Goal: Task Accomplishment & Management: Use online tool/utility

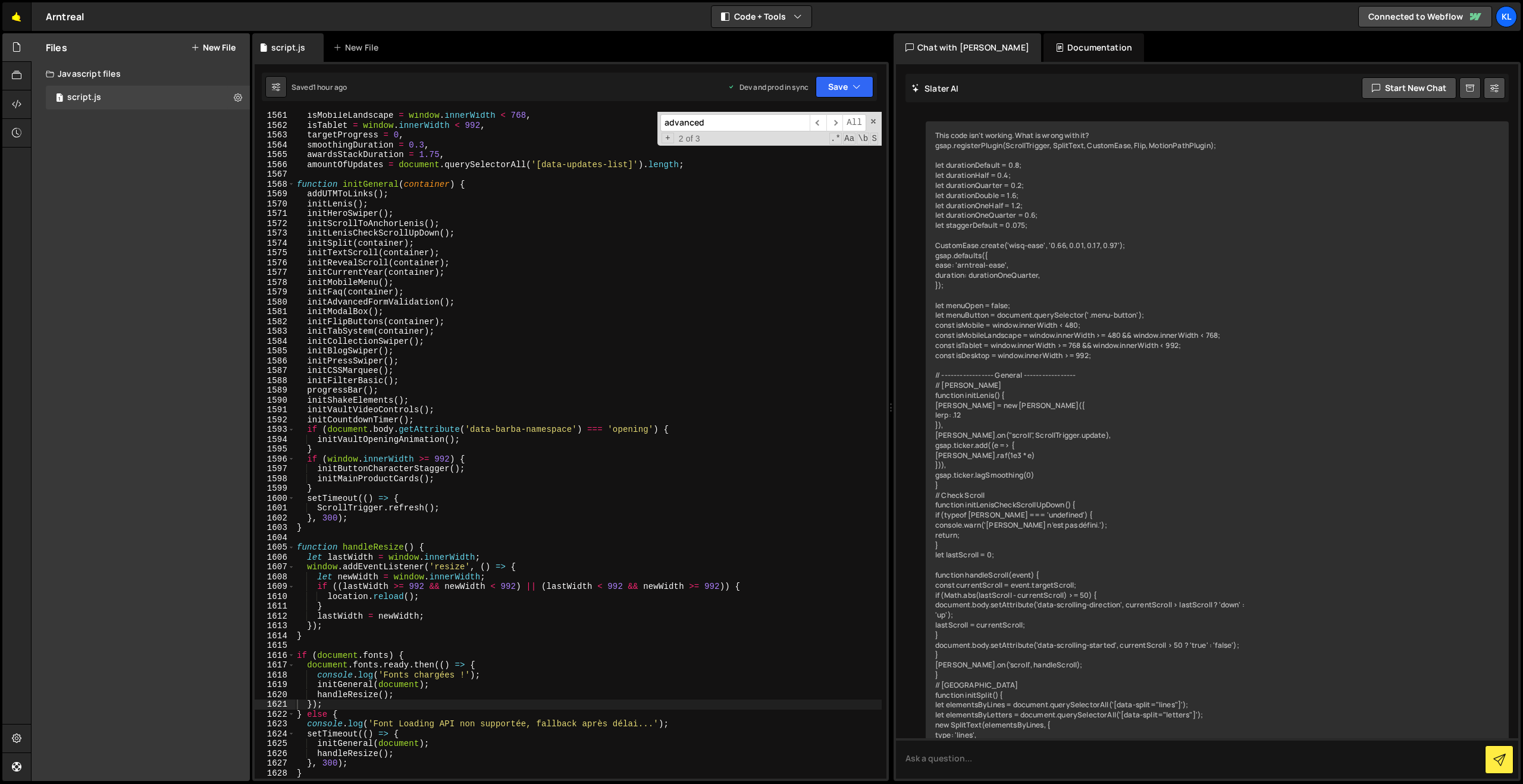
scroll to position [7301, 0]
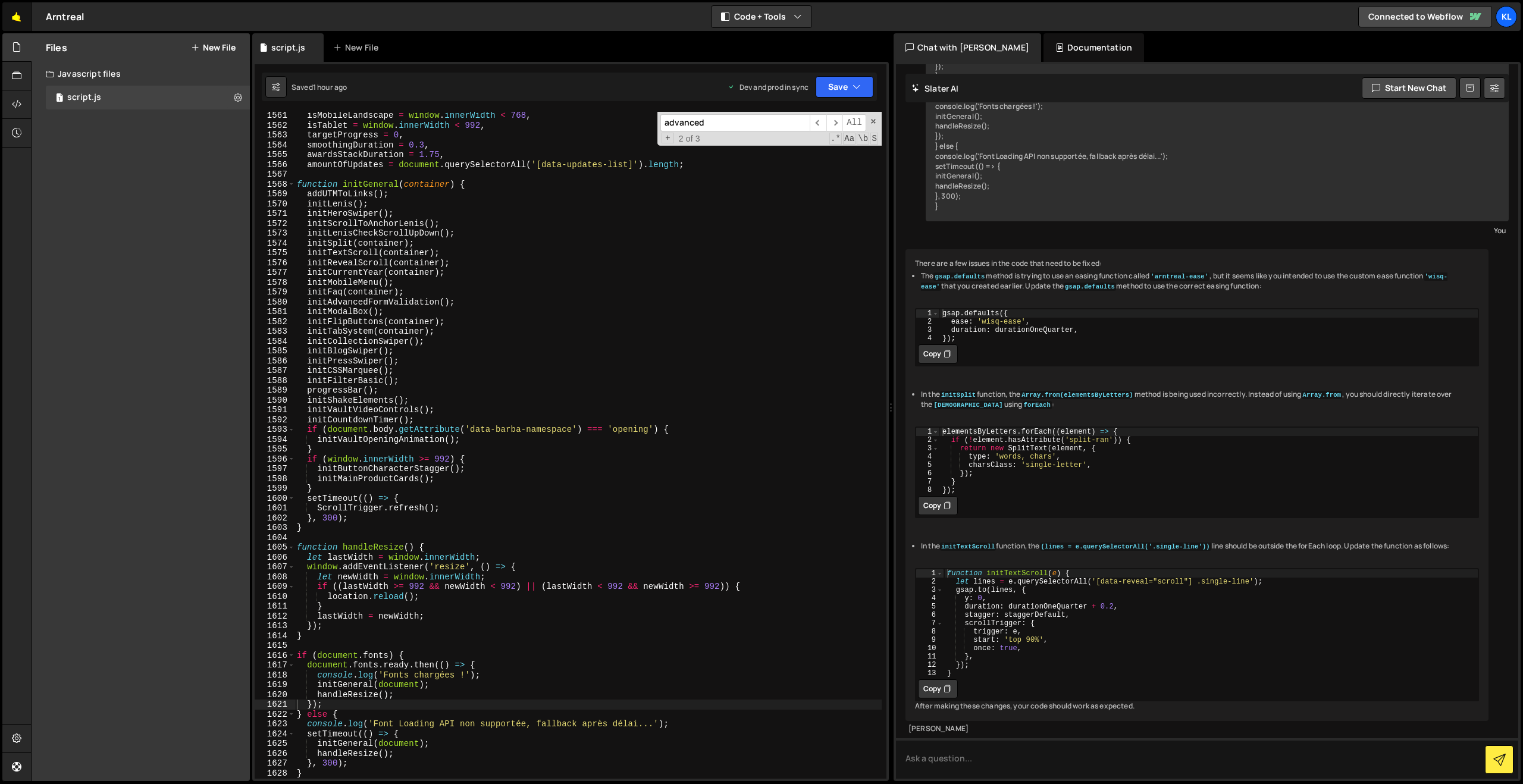
click at [14, 16] on link "🤙" at bounding box center [17, 17] width 29 height 29
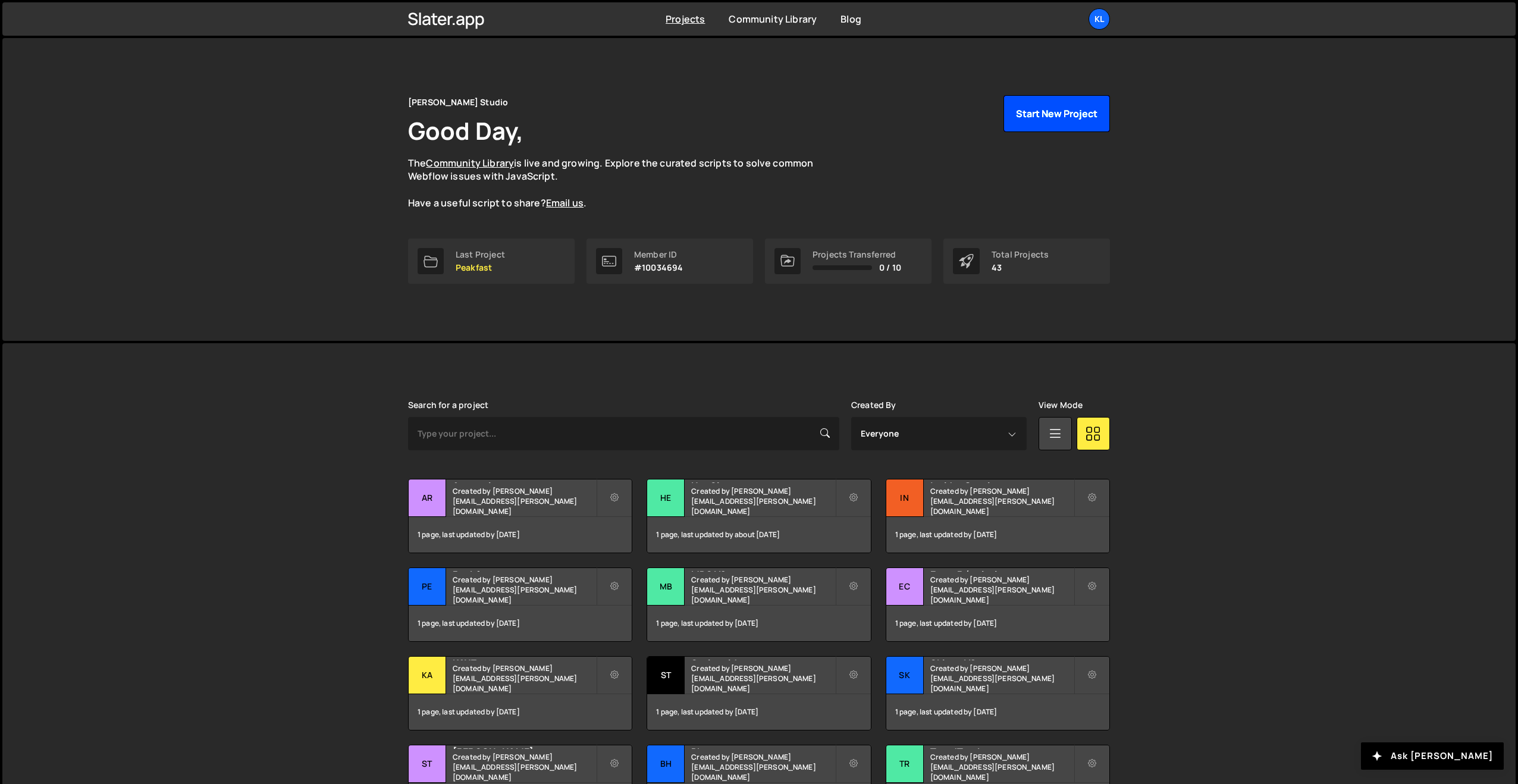
click at [1066, 101] on button "Start New Project" at bounding box center [1057, 113] width 107 height 37
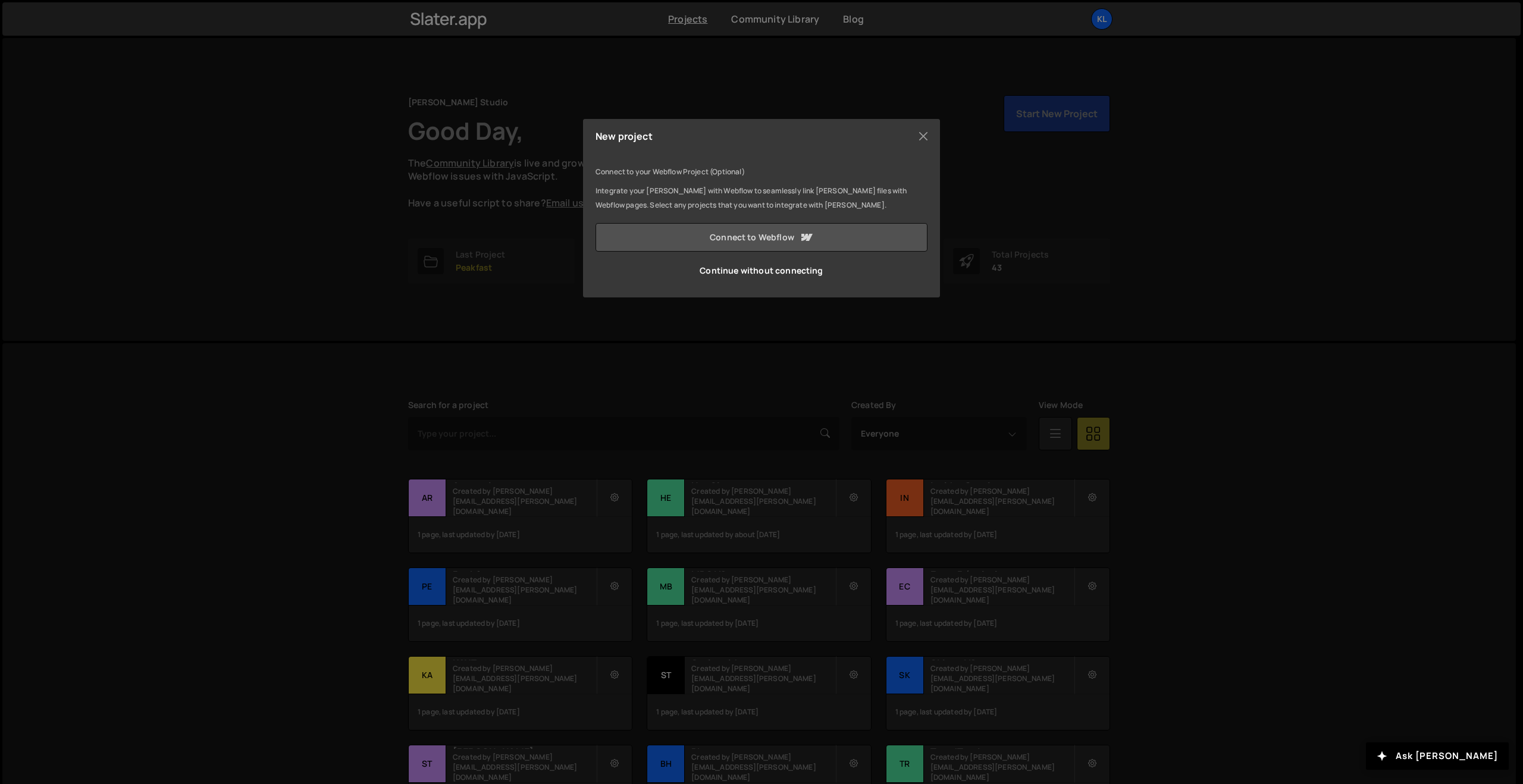
click at [673, 243] on link "Connect to Webflow" at bounding box center [762, 238] width 332 height 29
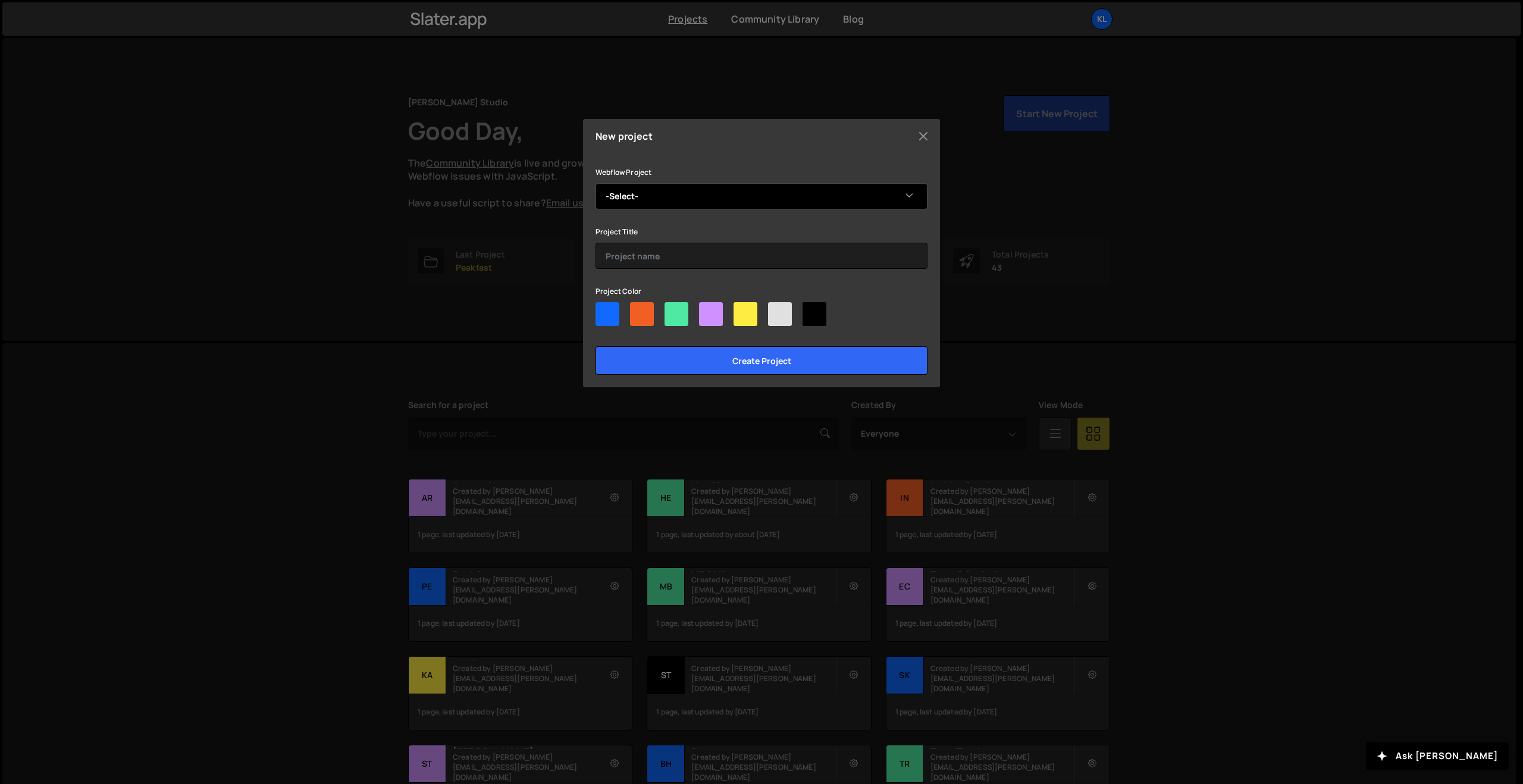
click at [748, 200] on select "-Select- Zecom Academy" at bounding box center [762, 196] width 332 height 26
select select "68a5defa8abfc9c38c708d40"
click at [596, 183] on select "-Select- Zecom Academy" at bounding box center [762, 196] width 332 height 26
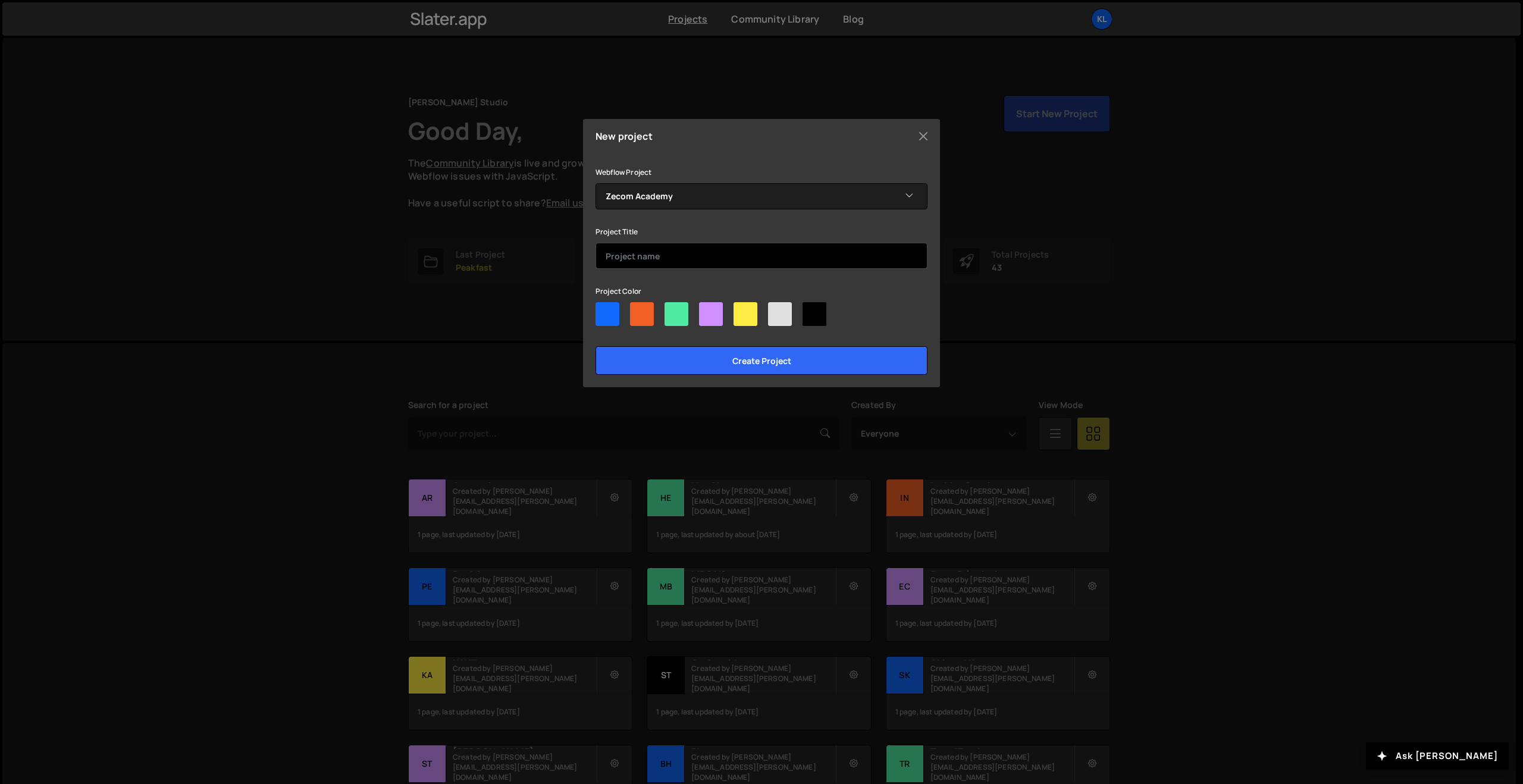
click at [693, 254] on input "text" at bounding box center [762, 256] width 332 height 26
type input "Zecom Academy"
click at [616, 316] on div at bounding box center [608, 314] width 24 height 24
click at [603, 310] on input"] "radio" at bounding box center [600, 306] width 8 height 8
radio input"] "true"
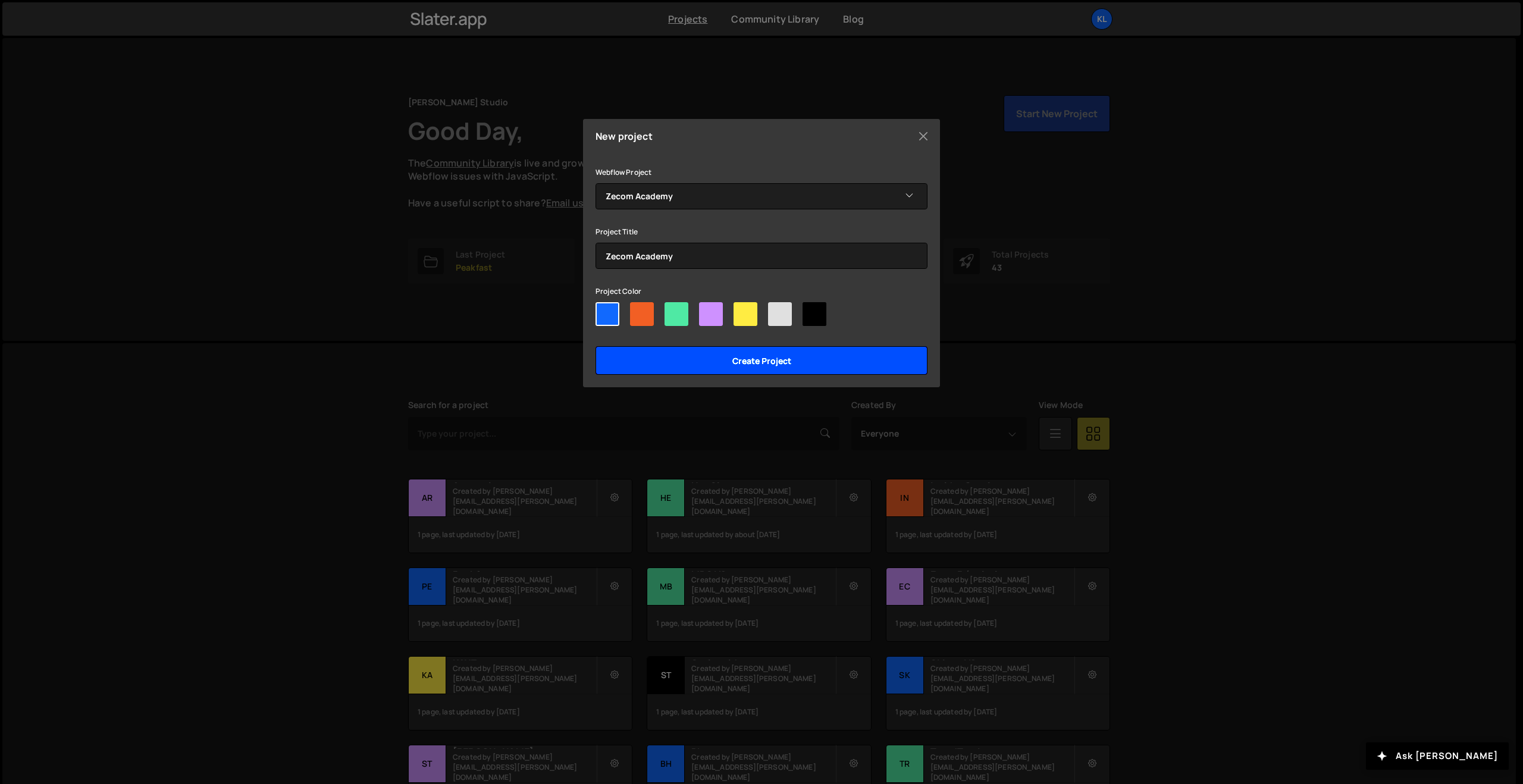
click at [662, 350] on input "Create project" at bounding box center [762, 361] width 332 height 29
click at [756, 355] on input "Create project" at bounding box center [762, 361] width 332 height 29
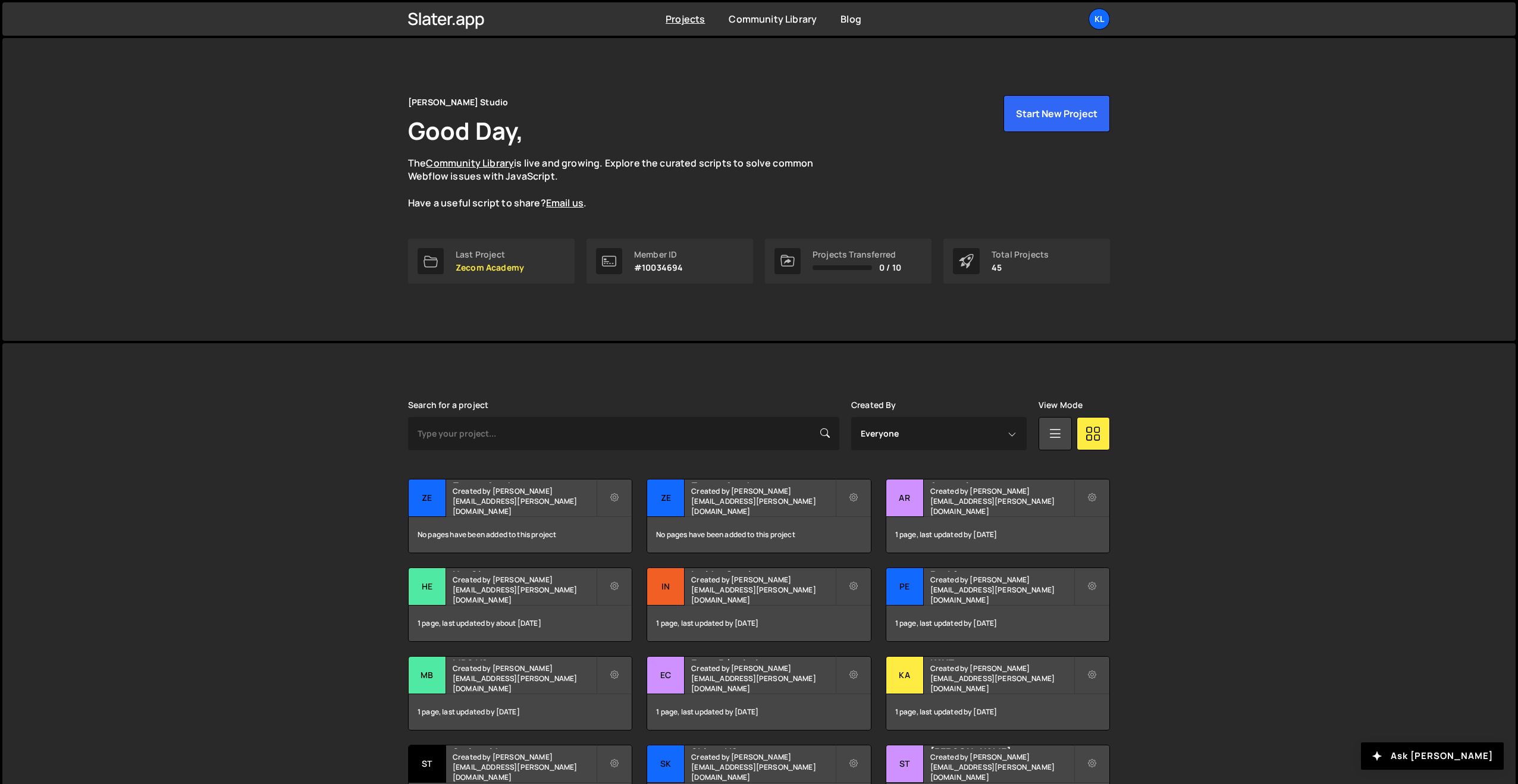
drag, startPoint x: 482, startPoint y: 497, endPoint x: 486, endPoint y: 472, distance: 25.3
click at [482, 497] on div "Zecom Academy Created by clem.deodat@gmail.com" at bounding box center [520, 497] width 223 height 37
click at [855, 494] on icon at bounding box center [854, 498] width 9 height 12
click at [864, 583] on link "Delete Project" at bounding box center [907, 584] width 141 height 19
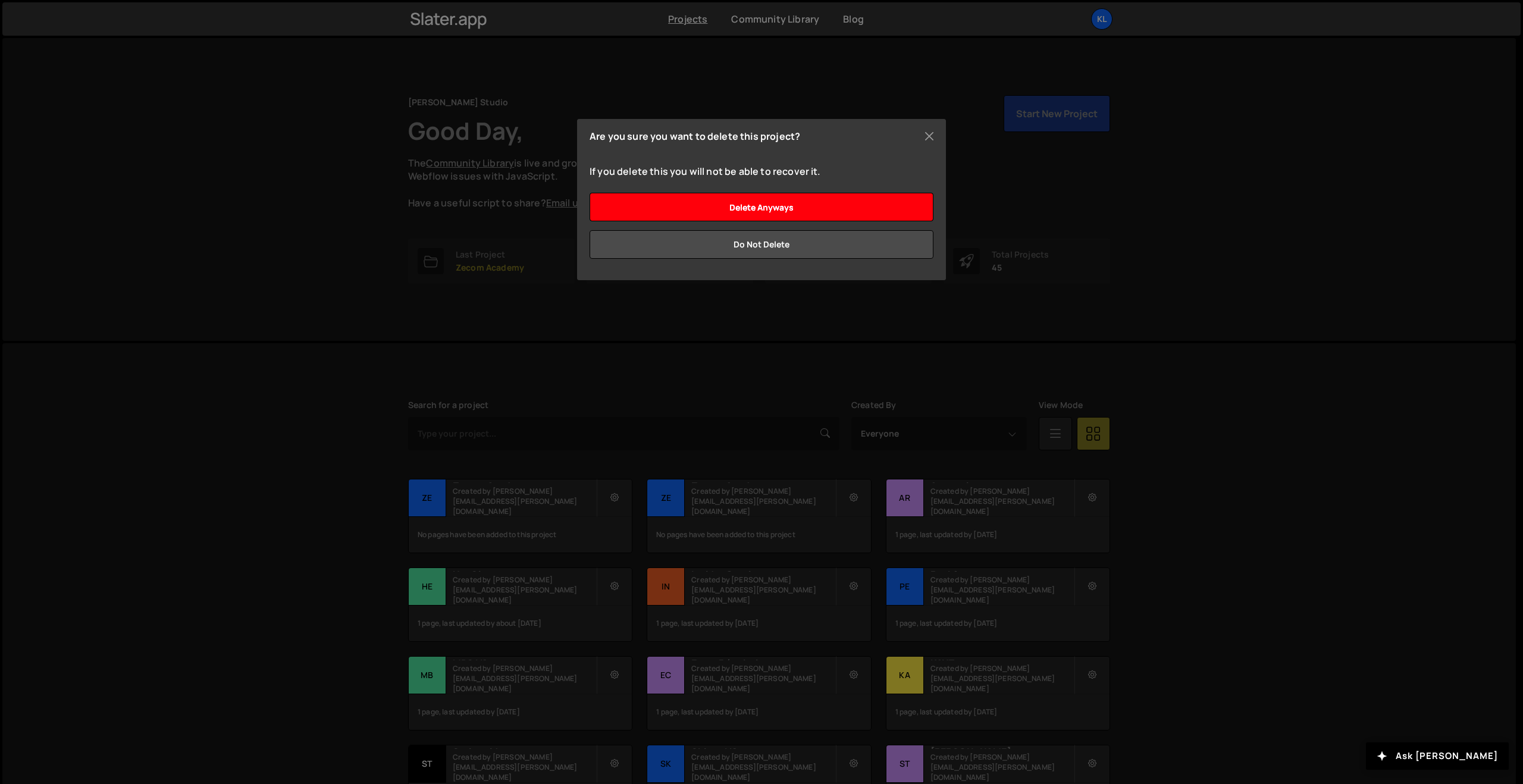
click at [787, 200] on input "Delete anyways" at bounding box center [762, 207] width 344 height 29
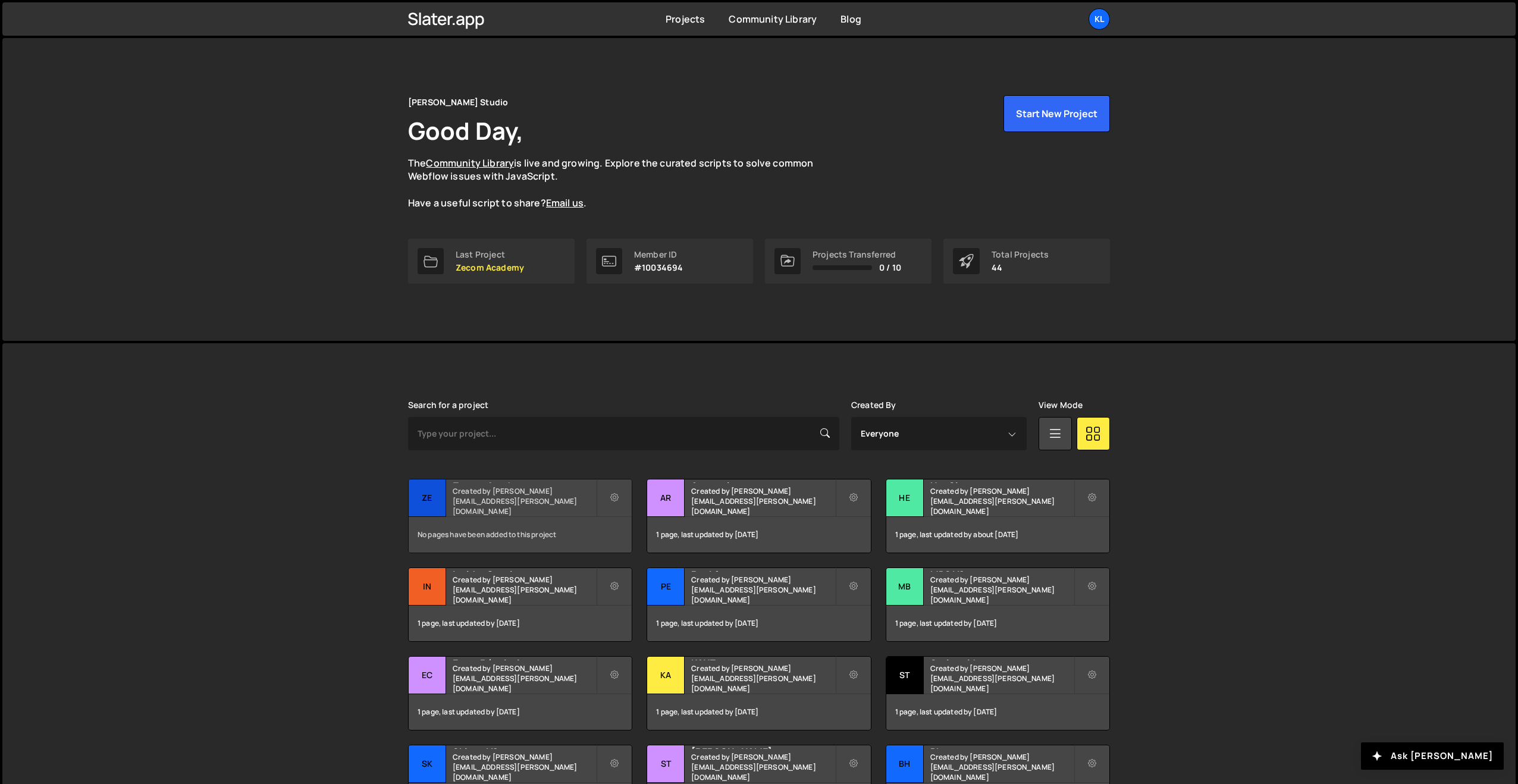
click at [471, 483] on h2 "Zecom Academy" at bounding box center [524, 480] width 143 height 3
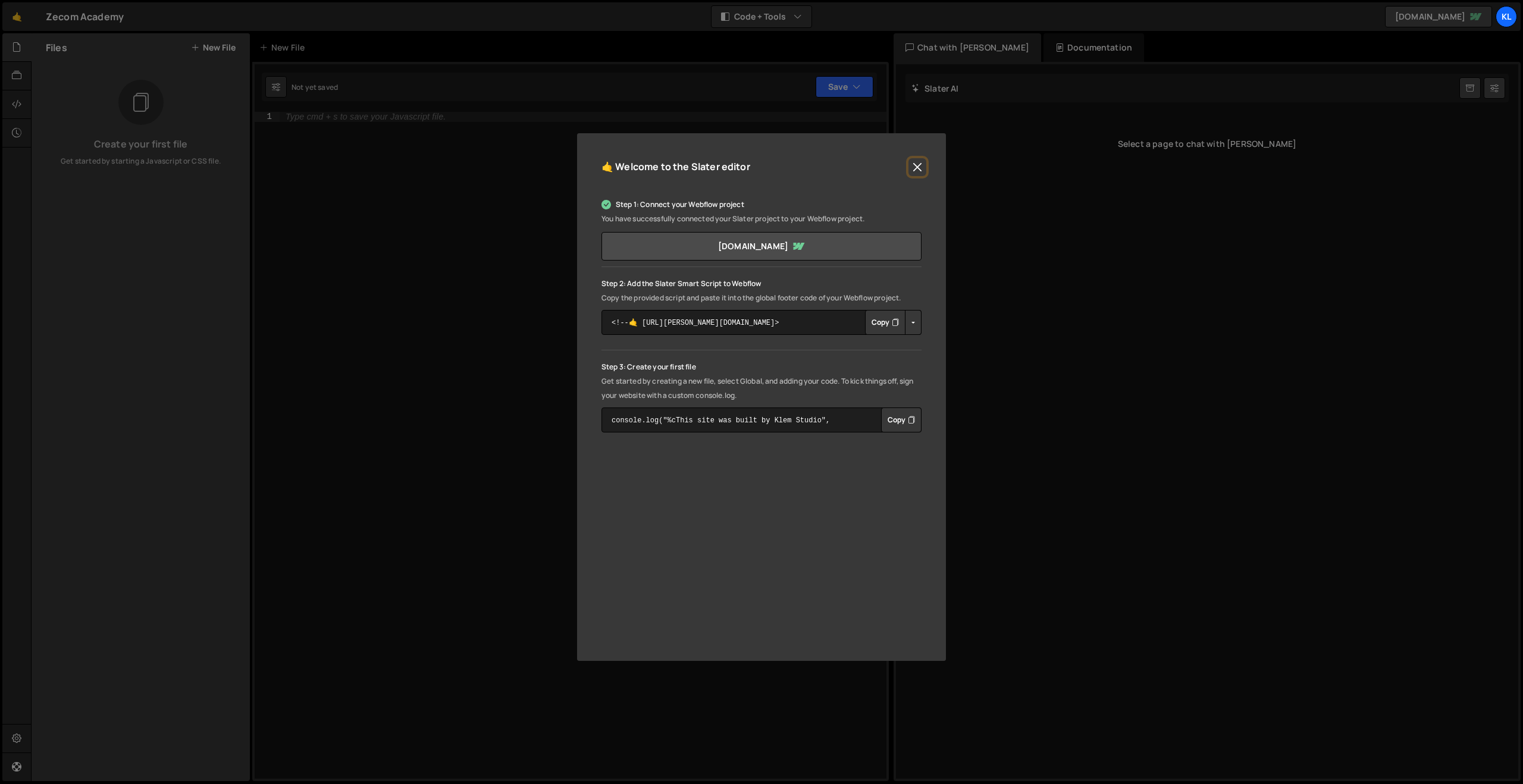
click at [921, 168] on button "Close" at bounding box center [917, 167] width 18 height 18
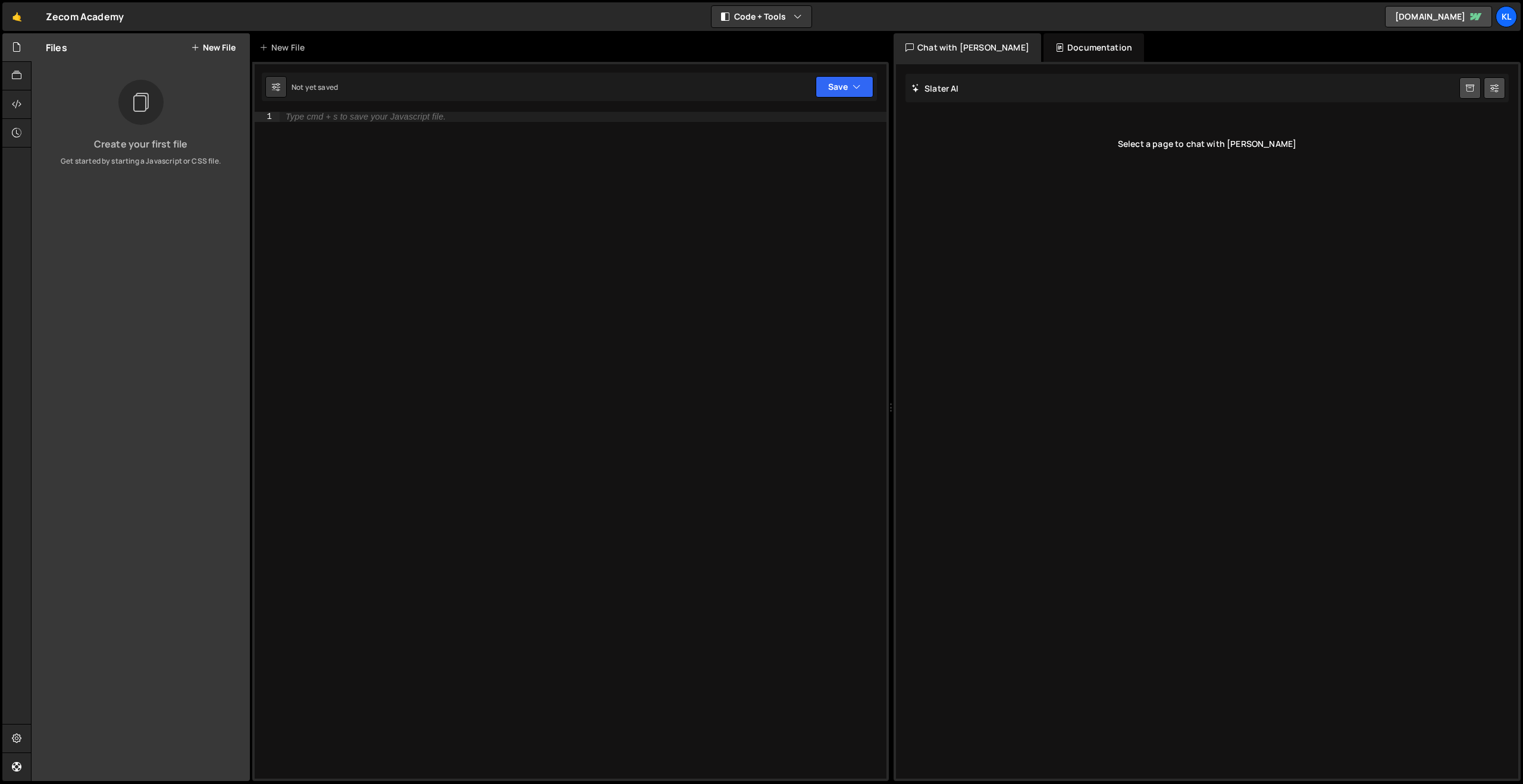
click at [199, 48] on button "New File" at bounding box center [213, 47] width 45 height 10
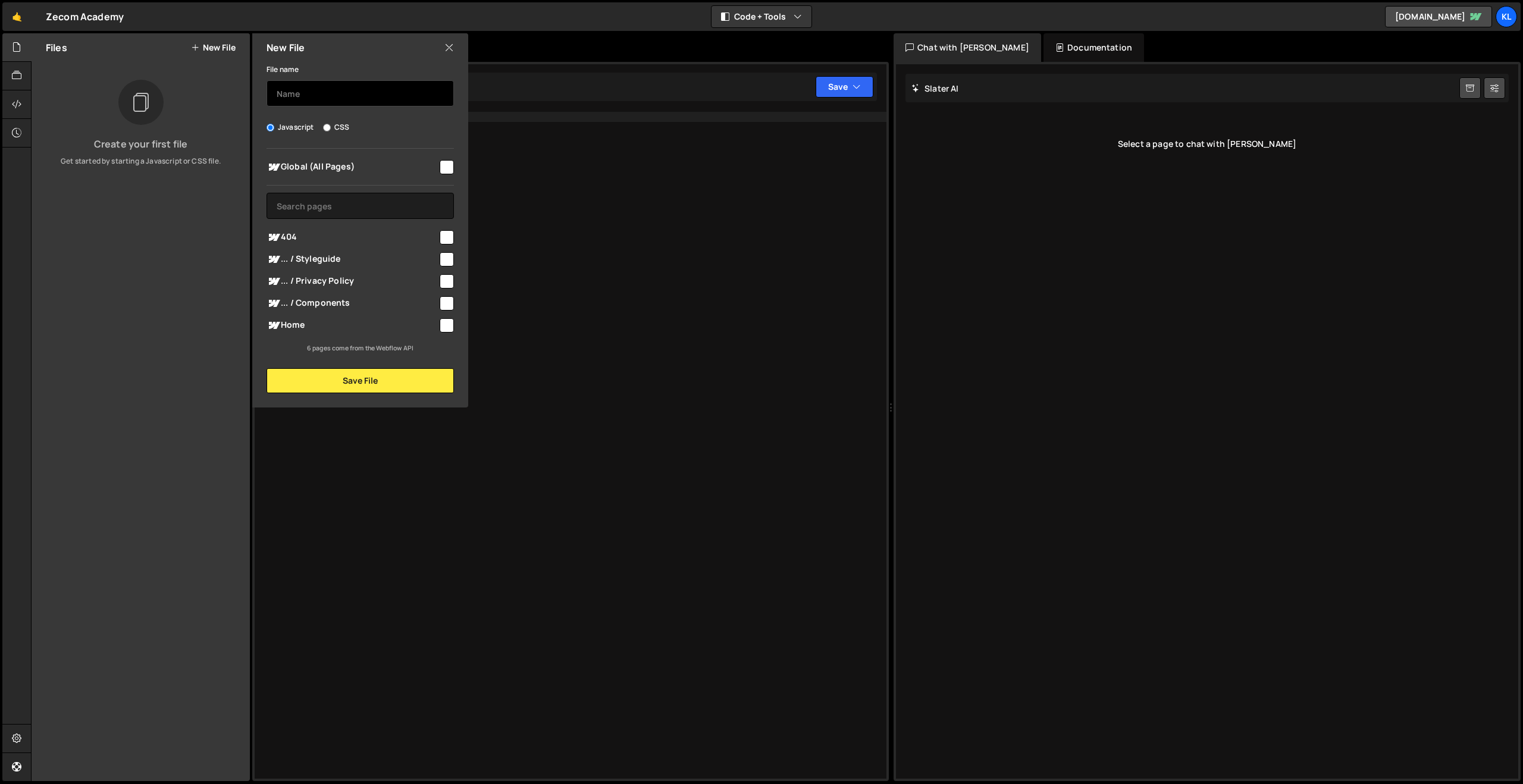
click at [363, 97] on input "text" at bounding box center [360, 94] width 187 height 26
type input "script"
click at [447, 164] on input "checkbox" at bounding box center [447, 167] width 14 height 14
checkbox input "true"
click at [335, 383] on button "Save File" at bounding box center [360, 381] width 187 height 25
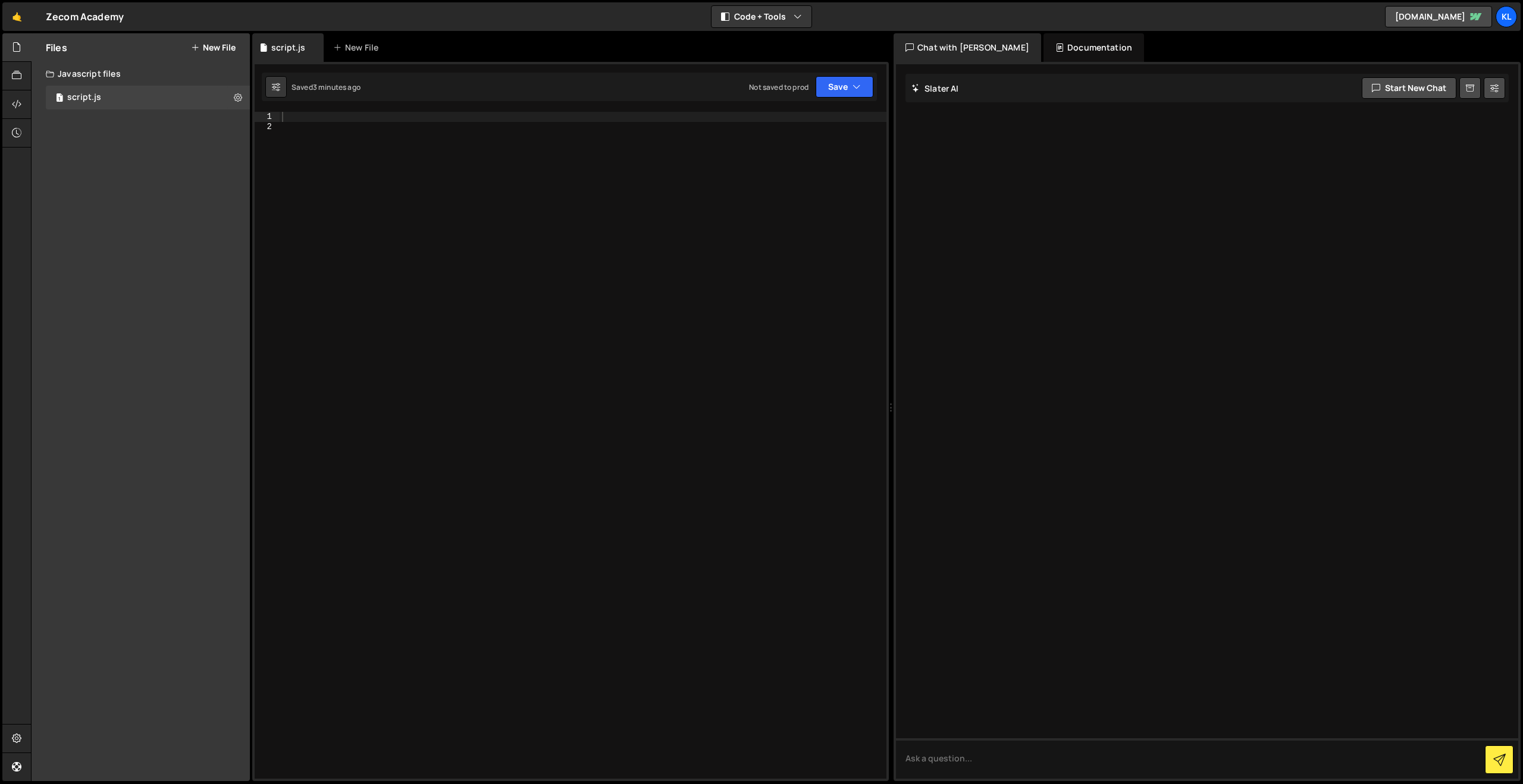
drag, startPoint x: 378, startPoint y: 117, endPoint x: 252, endPoint y: 113, distance: 126.1
click at [378, 117] on div at bounding box center [583, 455] width 607 height 686
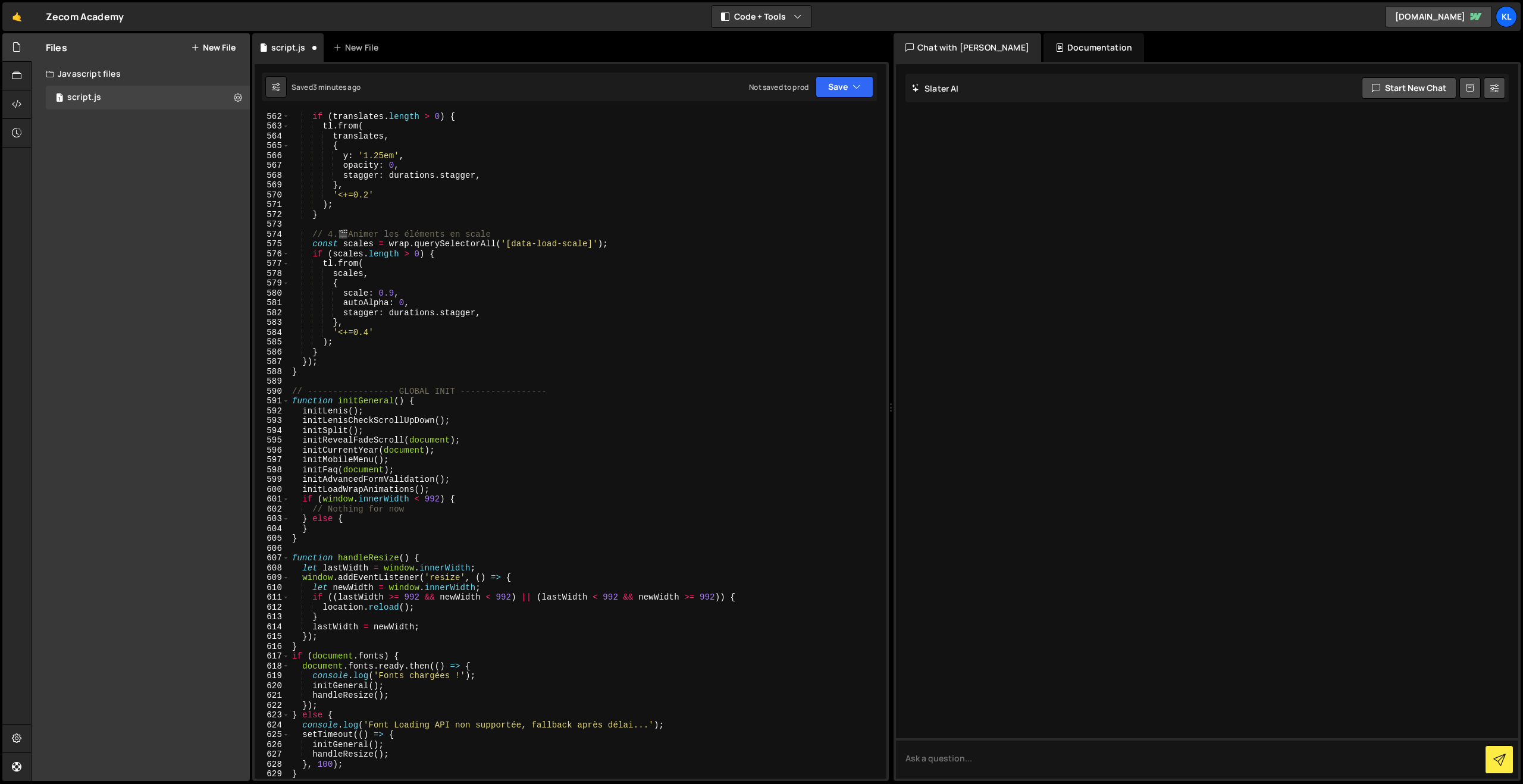
scroll to position [5525, 0]
click at [837, 93] on button "Save" at bounding box center [845, 86] width 58 height 22
click at [782, 160] on div "Not saved to prod" at bounding box center [804, 168] width 124 height 14
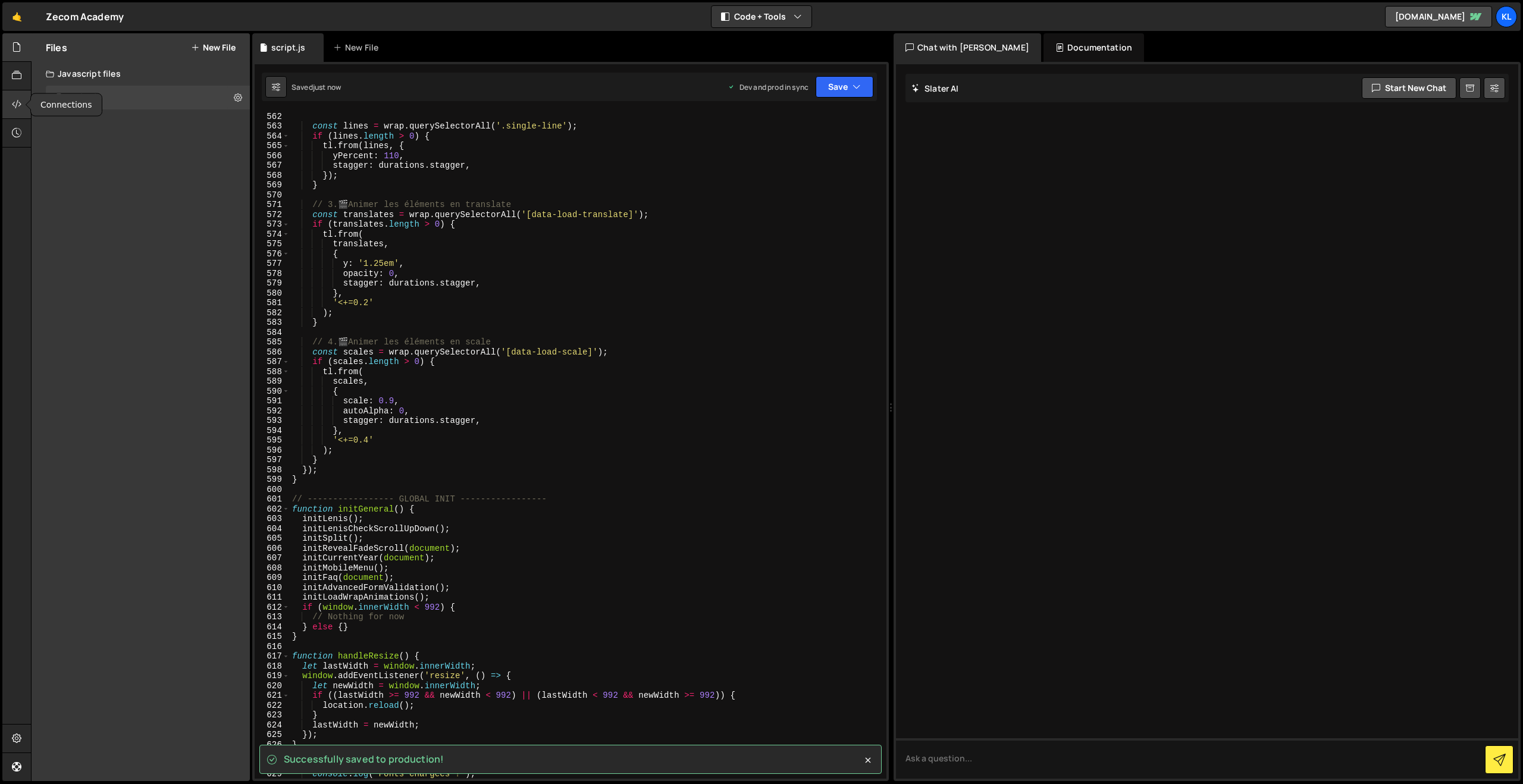
click at [14, 105] on icon at bounding box center [16, 104] width 10 height 13
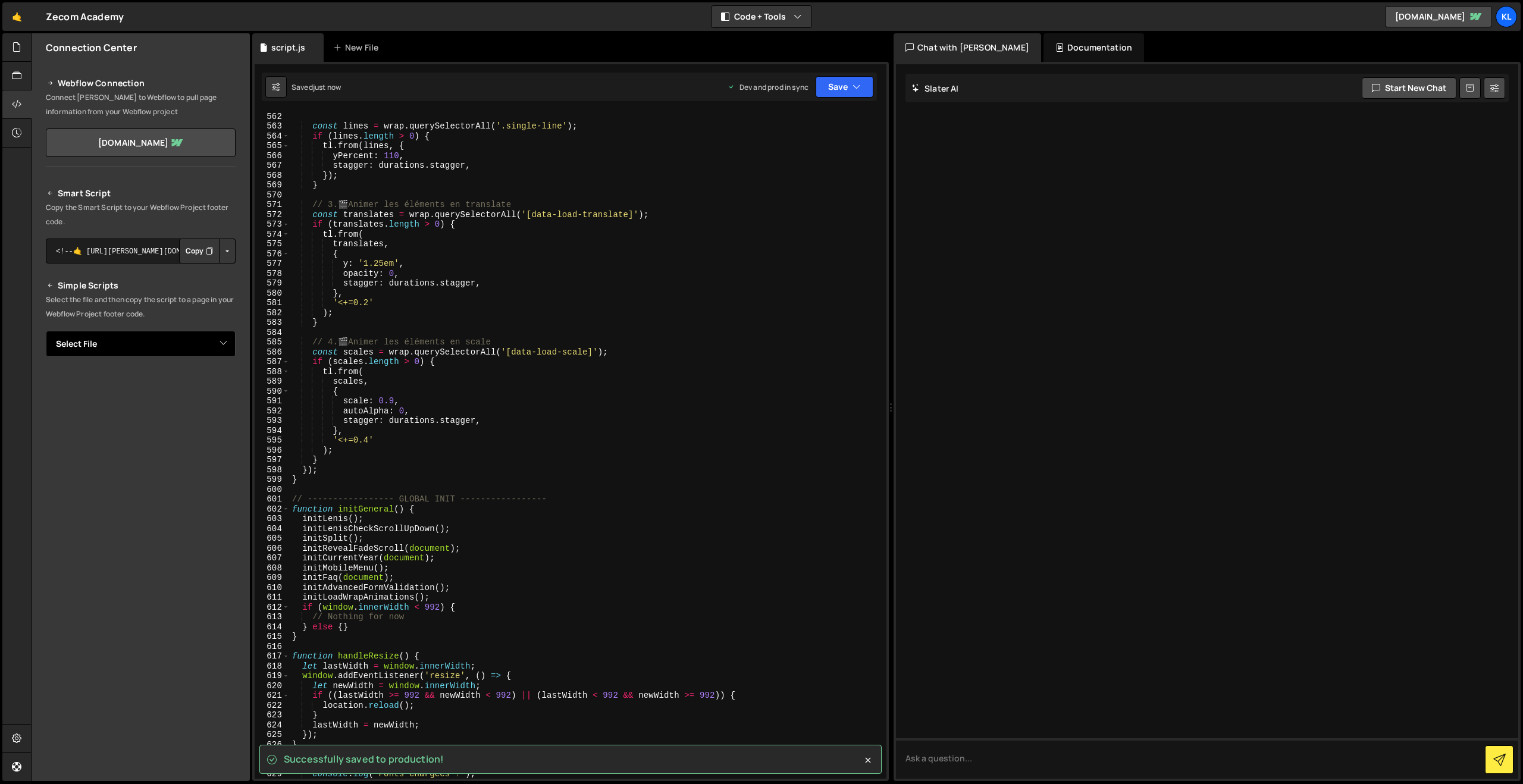
click at [212, 349] on select "Select File script.js" at bounding box center [141, 344] width 190 height 26
select select "45160"
click at [46, 330] on select "Select File script.js" at bounding box center [141, 344] width 190 height 26
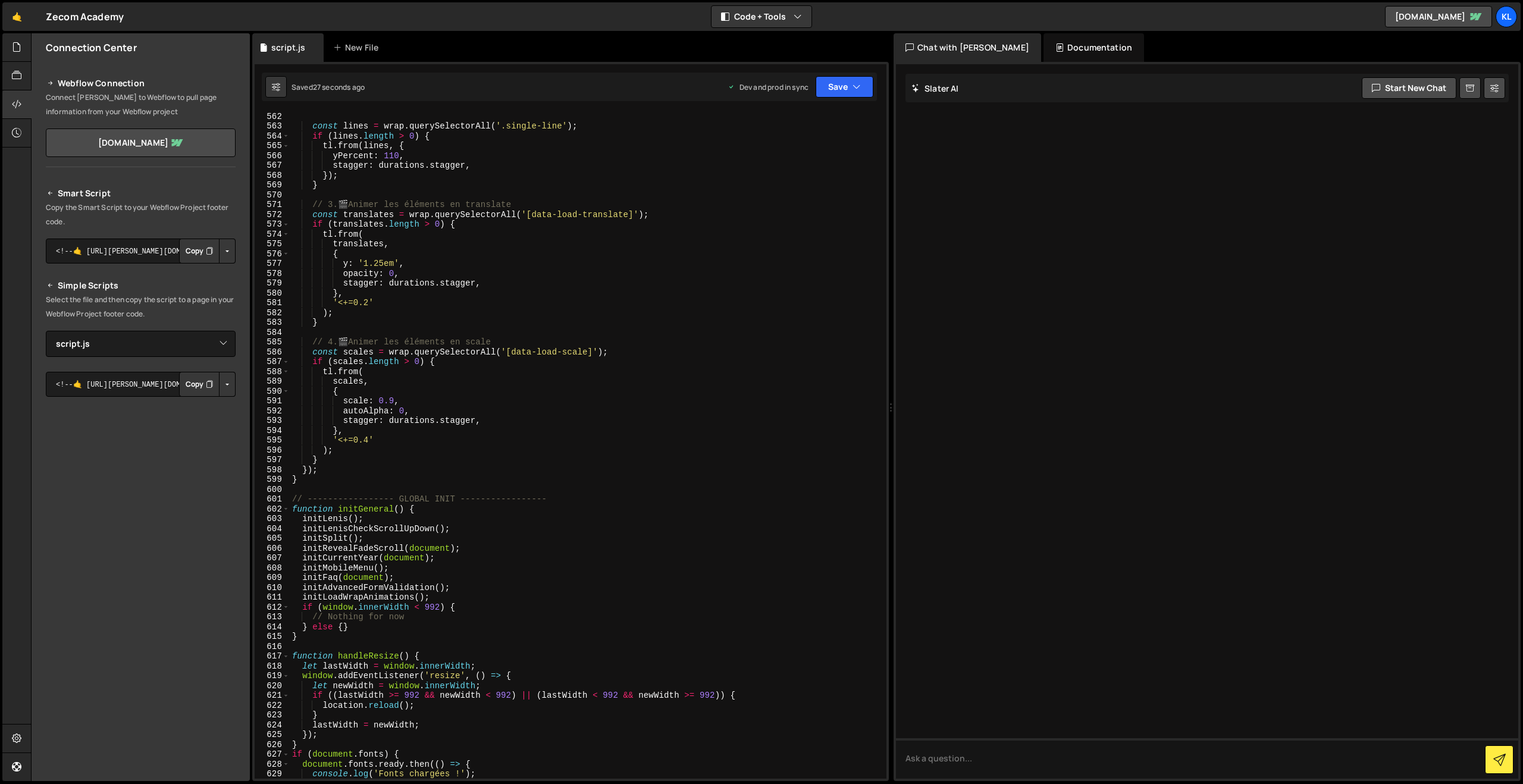
click at [193, 384] on button "Copy" at bounding box center [200, 384] width 41 height 25
